Goal: Task Accomplishment & Management: Use online tool/utility

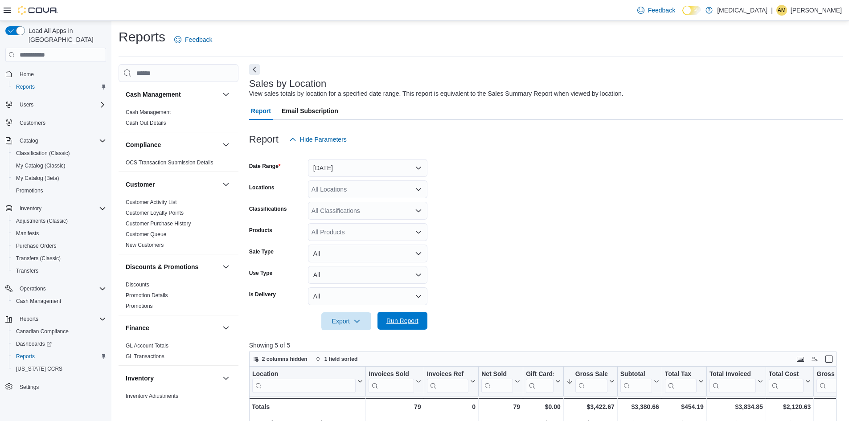
click at [404, 325] on span "Run Report" at bounding box center [402, 320] width 32 height 9
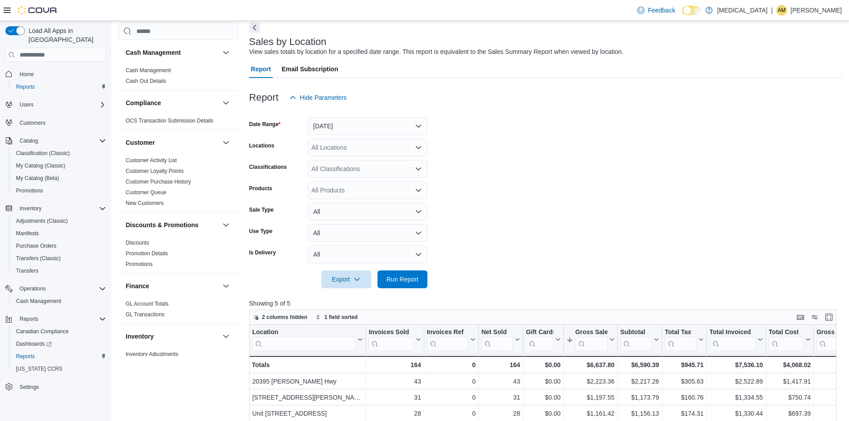
scroll to position [89, 0]
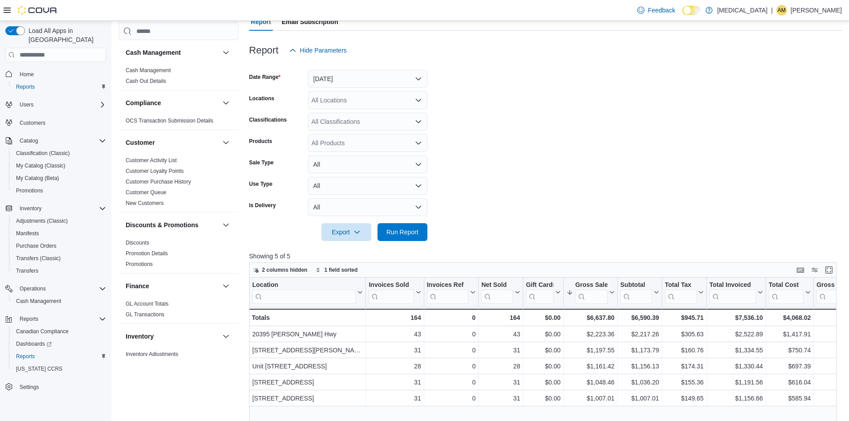
click at [560, 92] on form "Date Range [DATE] Locations All Locations Classifications All Classifications P…" at bounding box center [545, 150] width 593 height 182
drag, startPoint x: 418, startPoint y: 227, endPoint x: 491, endPoint y: 188, distance: 82.5
click at [418, 227] on span "Run Report" at bounding box center [402, 232] width 39 height 18
click at [401, 238] on span "Run Report" at bounding box center [402, 232] width 39 height 18
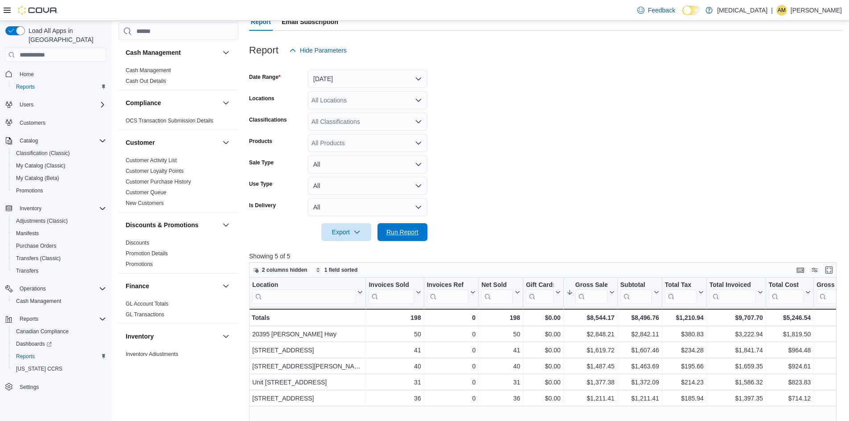
drag, startPoint x: 410, startPoint y: 229, endPoint x: 657, endPoint y: 175, distance: 252.7
click at [410, 229] on span "Run Report" at bounding box center [402, 232] width 32 height 9
click at [568, 168] on form "Date Range [DATE] Locations All Locations Classifications All Classifications P…" at bounding box center [545, 150] width 593 height 182
click at [399, 241] on div at bounding box center [545, 246] width 593 height 11
click at [403, 229] on span "Run Report" at bounding box center [402, 231] width 32 height 9
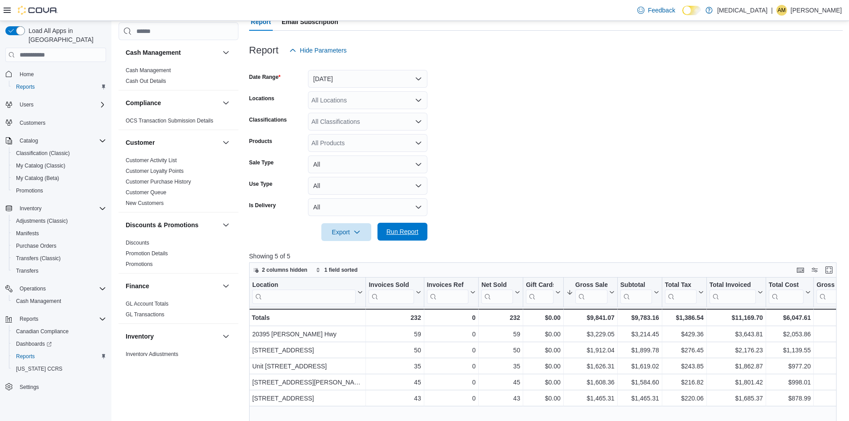
drag, startPoint x: 414, startPoint y: 229, endPoint x: 409, endPoint y: 231, distance: 5.8
click at [414, 229] on span "Run Report" at bounding box center [402, 231] width 32 height 9
click at [408, 229] on span "Run Report" at bounding box center [402, 231] width 32 height 9
click at [388, 229] on span "Run Report" at bounding box center [402, 231] width 32 height 9
click at [411, 227] on span "Run Report" at bounding box center [402, 232] width 39 height 18
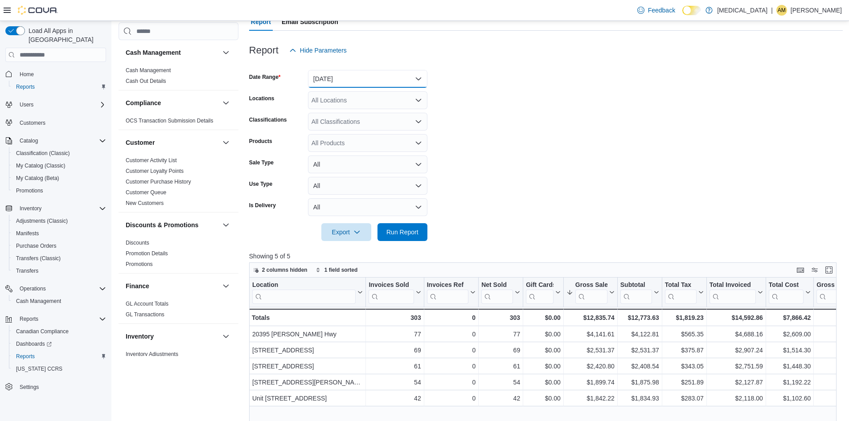
click at [374, 79] on button "[DATE]" at bounding box center [367, 79] width 119 height 18
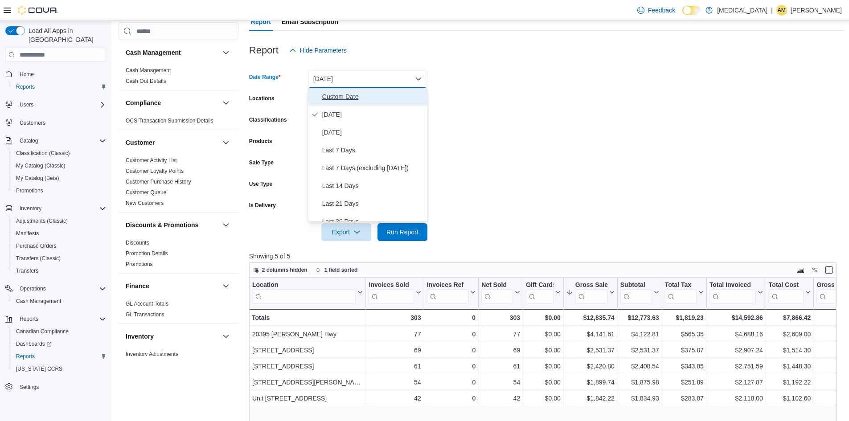
click at [349, 102] on span "Custom Date" at bounding box center [373, 96] width 102 height 11
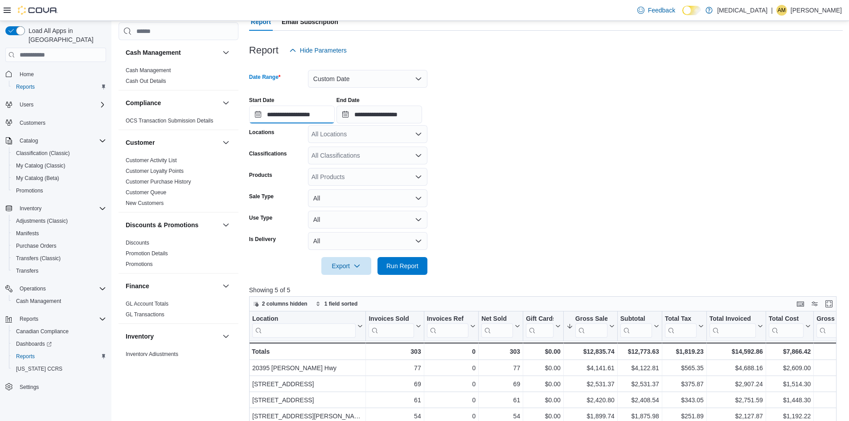
click at [287, 114] on input "**********" at bounding box center [292, 115] width 86 height 18
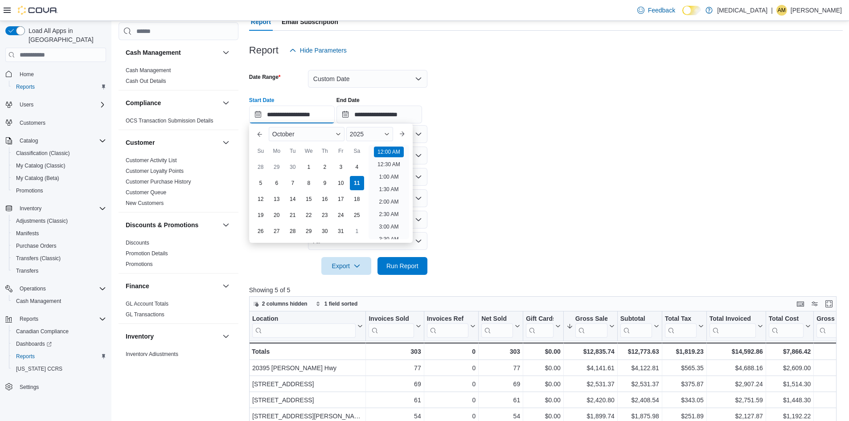
scroll to position [28, 0]
click at [259, 181] on div "5" at bounding box center [261, 183] width 16 height 16
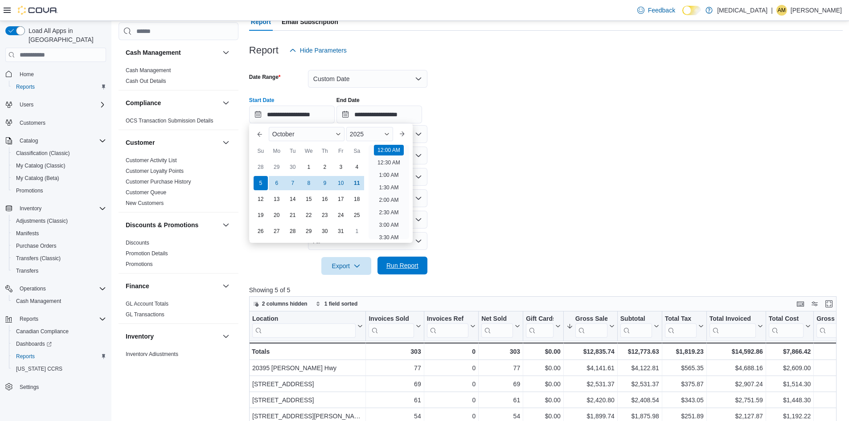
click at [412, 263] on span "Run Report" at bounding box center [402, 265] width 32 height 9
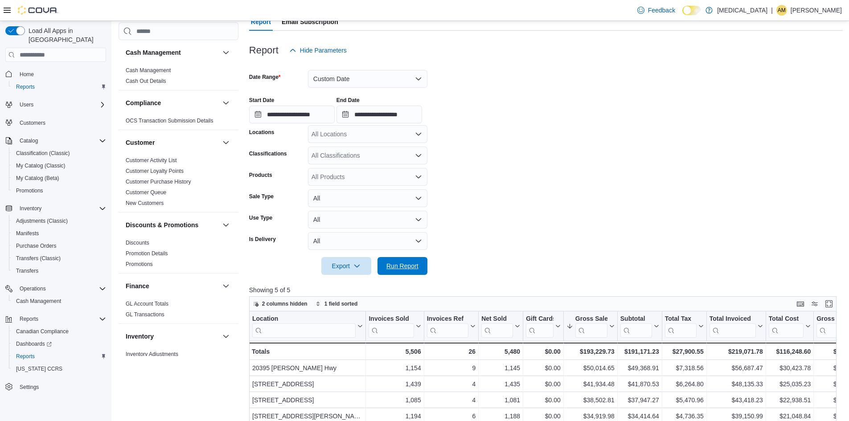
drag, startPoint x: 415, startPoint y: 259, endPoint x: 412, endPoint y: 253, distance: 7.2
click at [412, 254] on form "**********" at bounding box center [545, 167] width 593 height 216
click at [404, 269] on span "Run Report" at bounding box center [402, 265] width 32 height 9
click at [411, 265] on span "Run Report" at bounding box center [402, 265] width 32 height 9
click at [410, 264] on span "Run Report" at bounding box center [402, 265] width 32 height 9
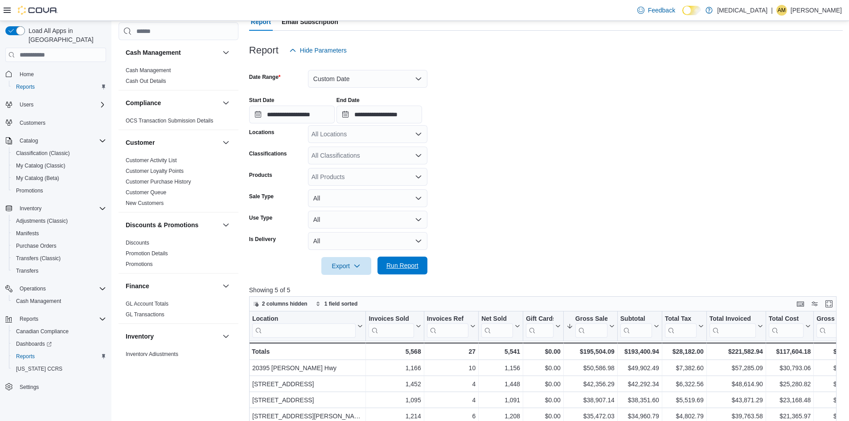
click at [393, 266] on span "Run Report" at bounding box center [402, 265] width 32 height 9
click at [394, 265] on span "Run Report" at bounding box center [402, 265] width 32 height 9
click at [399, 260] on span "Run Report" at bounding box center [402, 266] width 39 height 18
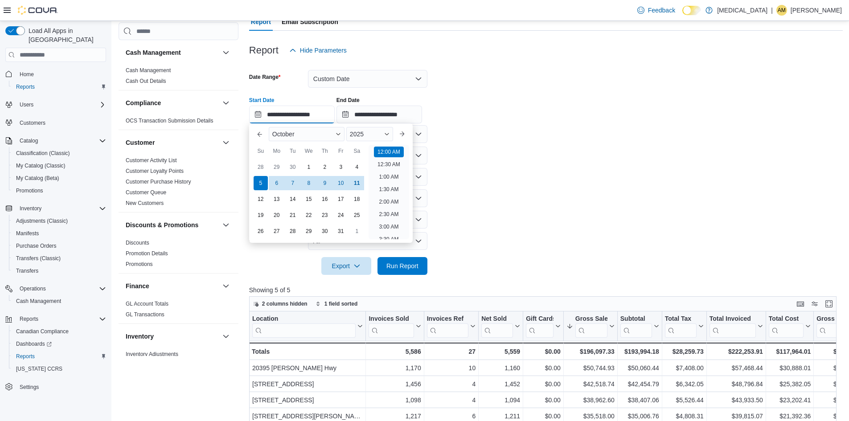
click at [327, 114] on input "**********" at bounding box center [292, 115] width 86 height 18
click at [358, 189] on div "11" at bounding box center [357, 183] width 16 height 16
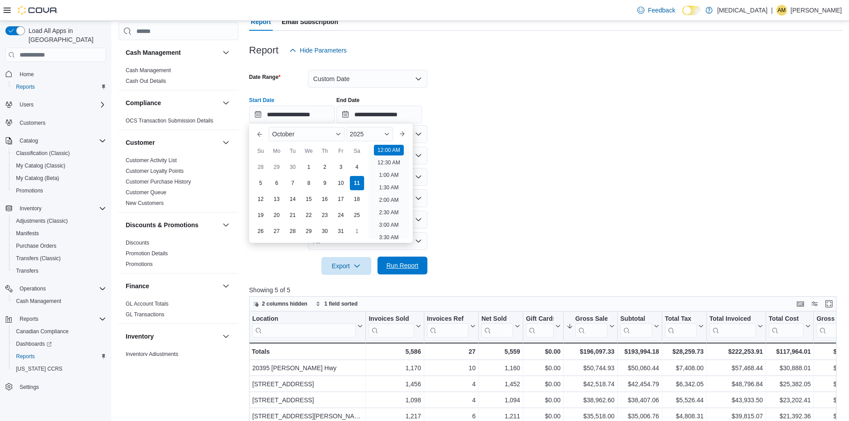
click at [405, 265] on span "Run Report" at bounding box center [402, 265] width 32 height 9
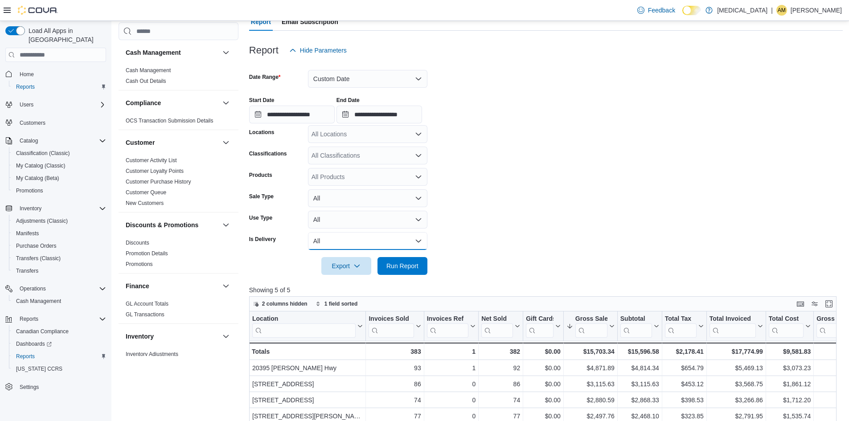
click at [392, 250] on button "All" at bounding box center [367, 241] width 119 height 18
click at [395, 268] on button "Yes" at bounding box center [367, 277] width 119 height 18
click at [377, 241] on button "Yes" at bounding box center [367, 241] width 119 height 18
click at [368, 261] on span "All" at bounding box center [373, 258] width 102 height 11
click at [486, 260] on form "**********" at bounding box center [545, 167] width 593 height 216
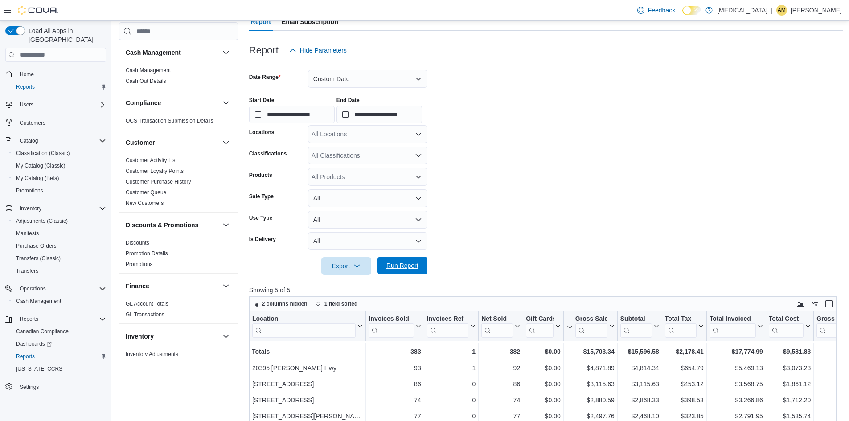
click at [406, 262] on span "Run Report" at bounding box center [402, 265] width 32 height 9
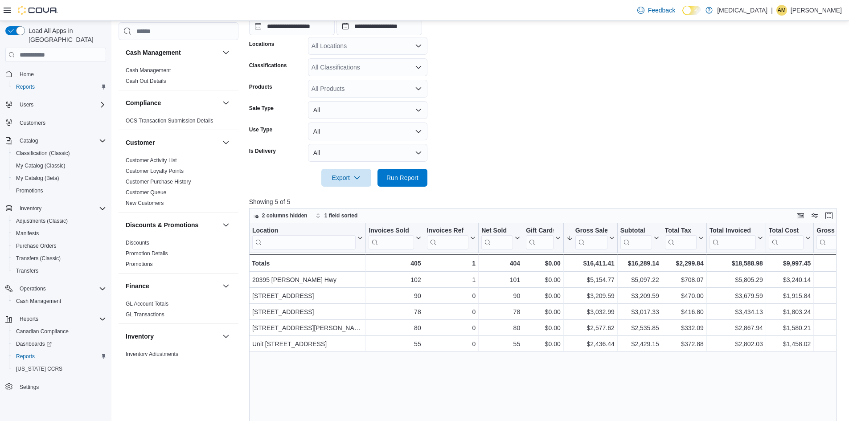
scroll to position [178, 0]
click at [408, 178] on span "Run Report" at bounding box center [402, 176] width 32 height 9
click at [395, 177] on span "Run Report" at bounding box center [402, 176] width 32 height 9
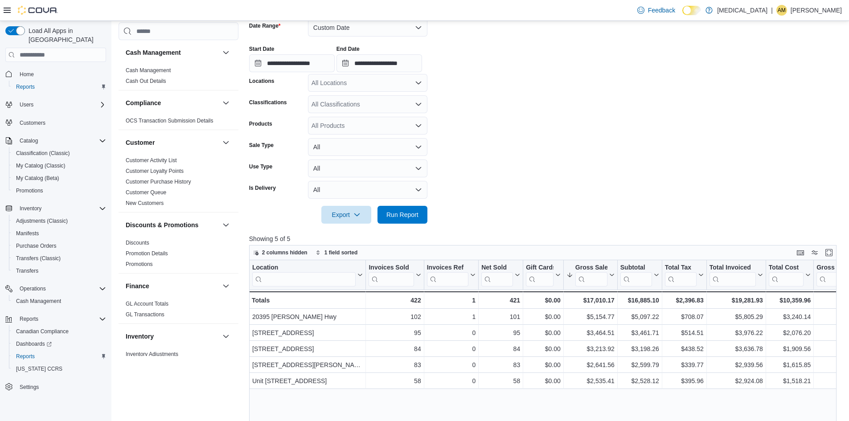
scroll to position [89, 0]
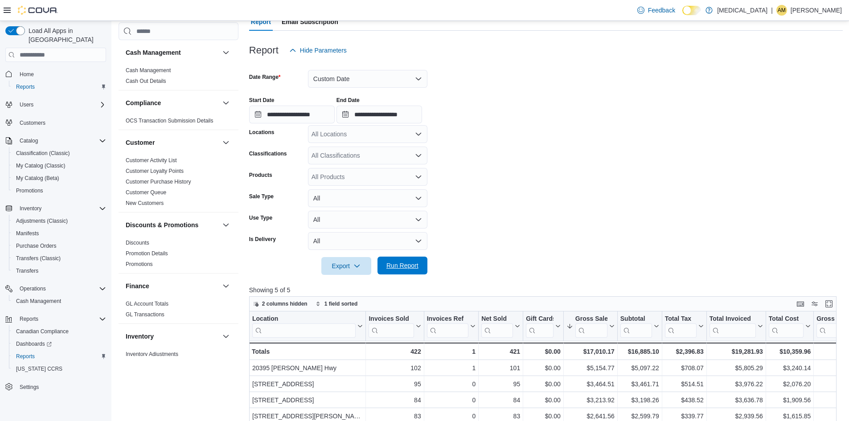
click at [406, 264] on span "Run Report" at bounding box center [402, 265] width 32 height 9
click at [418, 269] on span "Run Report" at bounding box center [402, 265] width 32 height 9
click at [303, 120] on input "**********" at bounding box center [292, 115] width 86 height 18
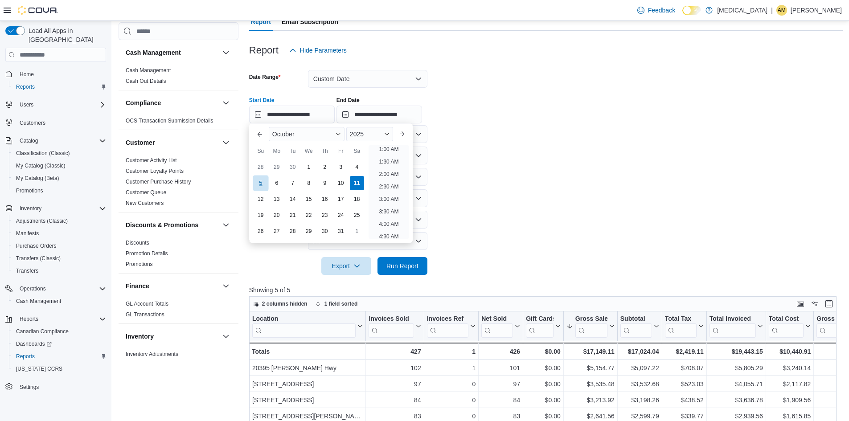
click at [263, 184] on div "5" at bounding box center [261, 183] width 16 height 16
type input "**********"
click at [417, 266] on span "Run Report" at bounding box center [402, 265] width 32 height 9
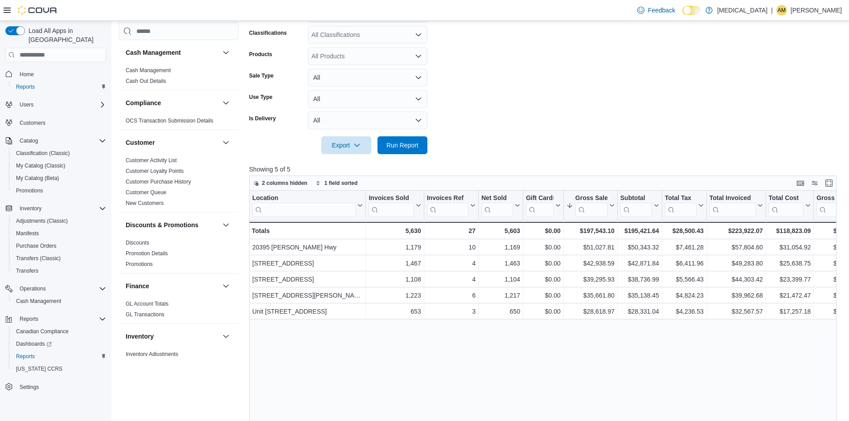
scroll to position [223, 0]
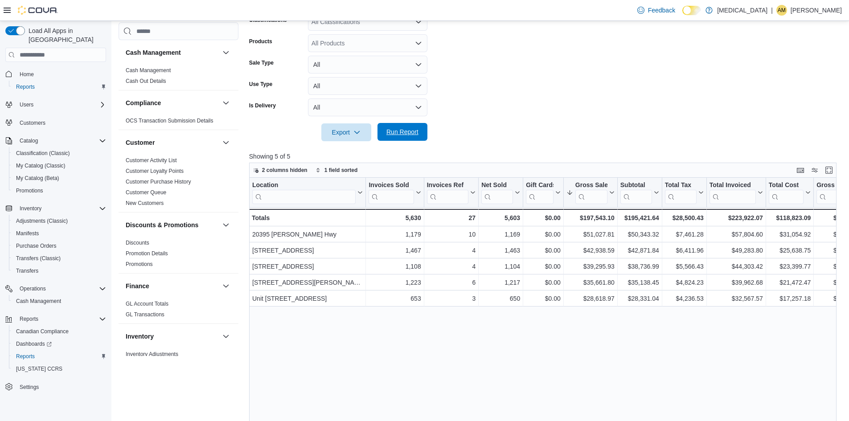
click at [395, 137] on span "Run Report" at bounding box center [402, 132] width 39 height 18
click at [417, 139] on span "Run Report" at bounding box center [402, 132] width 39 height 18
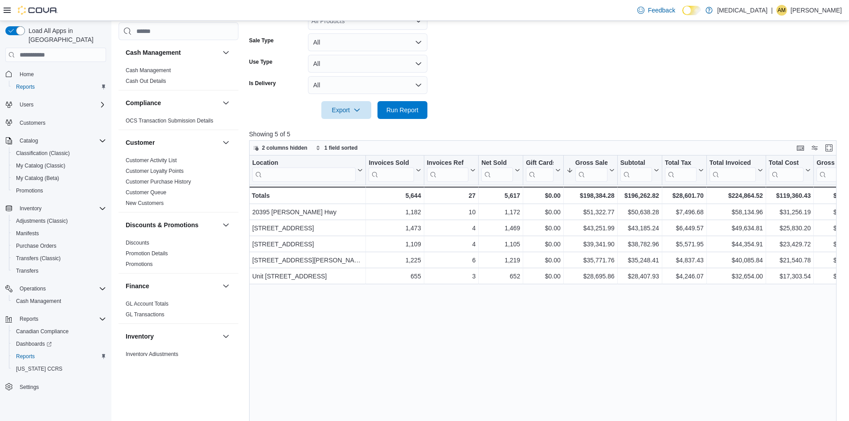
scroll to position [267, 0]
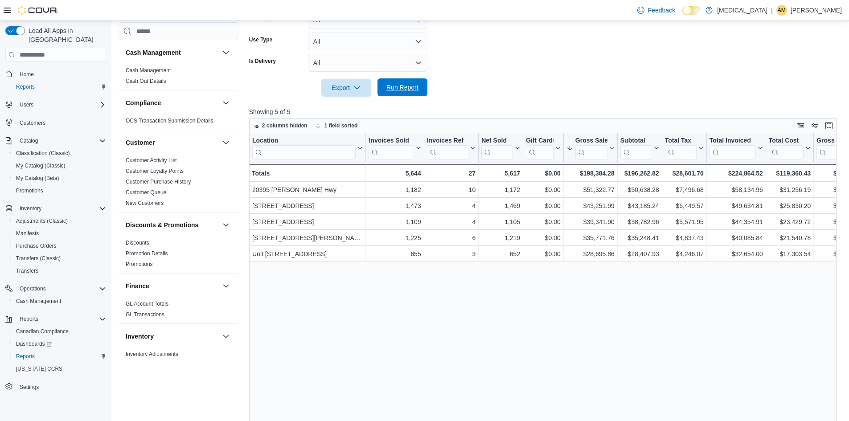
click at [407, 92] on span "Run Report" at bounding box center [402, 87] width 32 height 9
click at [416, 94] on span "Run Report" at bounding box center [402, 87] width 39 height 18
click at [398, 80] on span "Run Report" at bounding box center [402, 87] width 39 height 18
drag, startPoint x: 398, startPoint y: 80, endPoint x: 653, endPoint y: 94, distance: 254.7
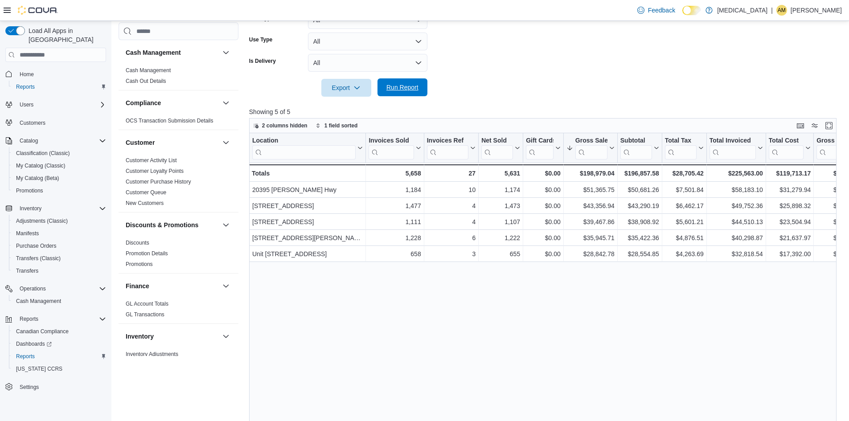
click at [389, 90] on span "Run Report" at bounding box center [402, 87] width 32 height 9
click at [396, 97] on div at bounding box center [545, 102] width 593 height 11
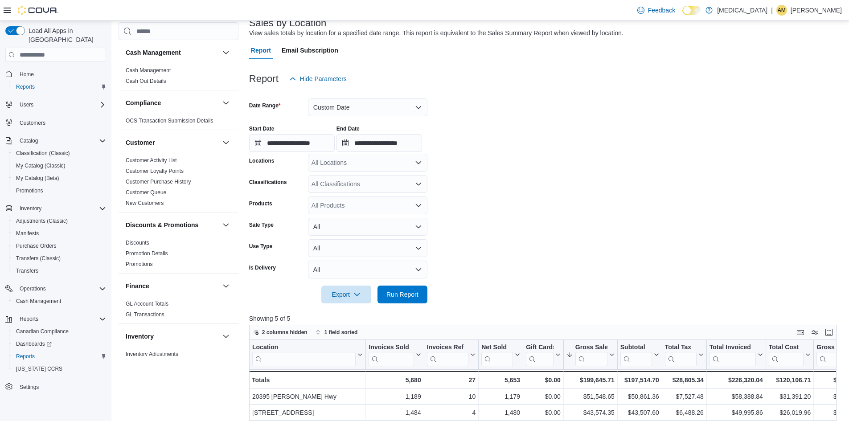
scroll to position [0, 0]
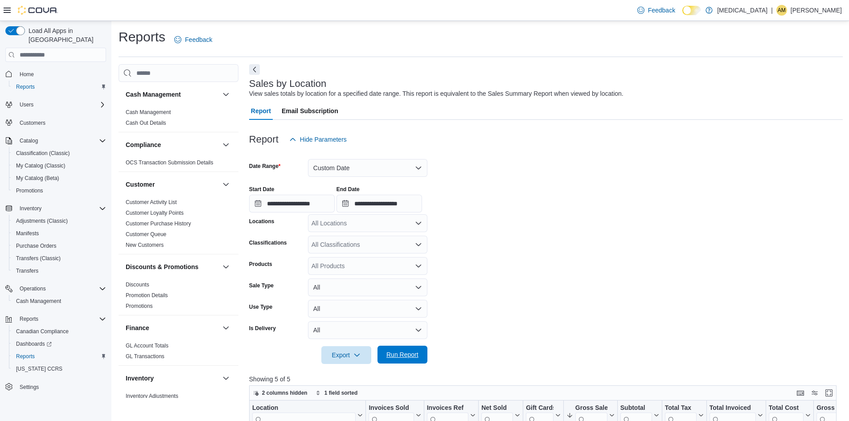
click at [403, 350] on span "Run Report" at bounding box center [402, 355] width 39 height 18
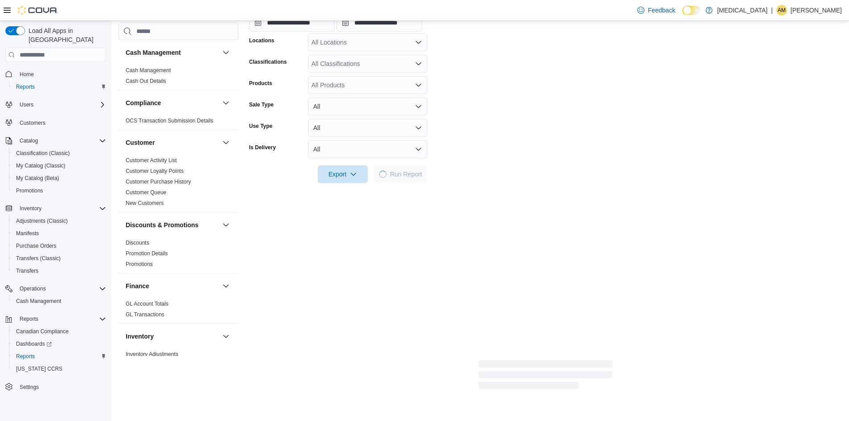
scroll to position [223, 0]
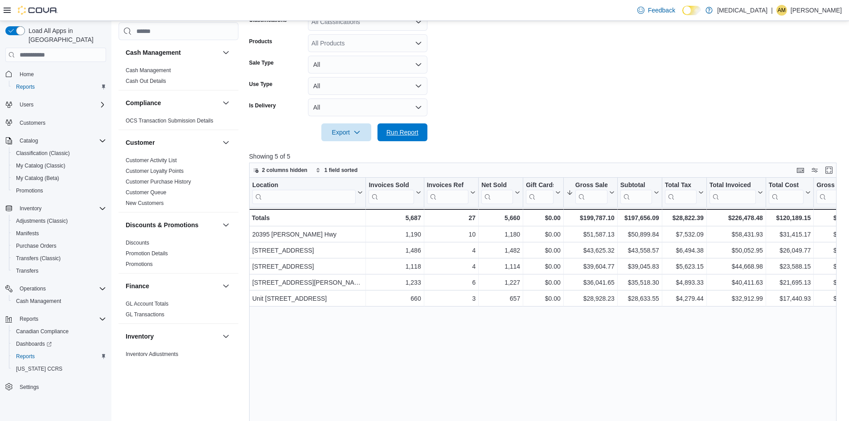
drag, startPoint x: 410, startPoint y: 134, endPoint x: 407, endPoint y: 145, distance: 12.0
click at [410, 134] on span "Run Report" at bounding box center [402, 132] width 32 height 9
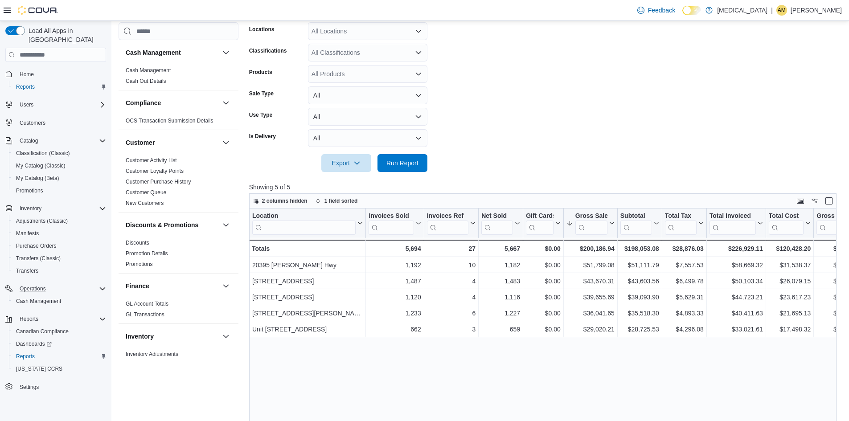
scroll to position [178, 0]
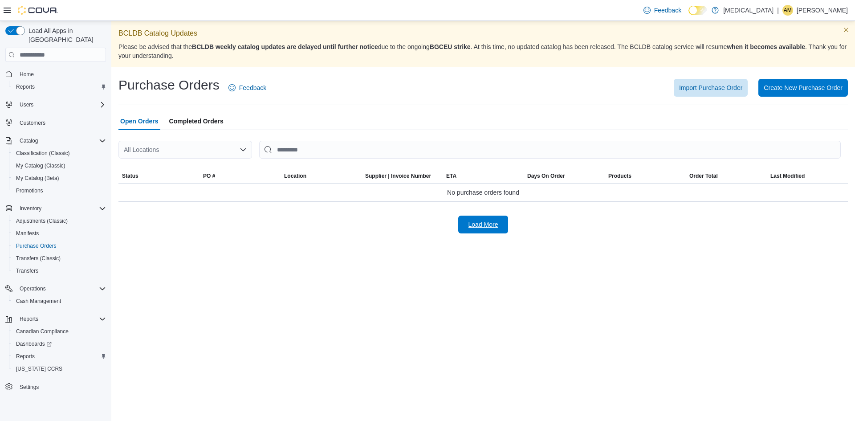
click at [469, 220] on span "Load More" at bounding box center [483, 225] width 39 height 18
